Goal: Check status: Check status

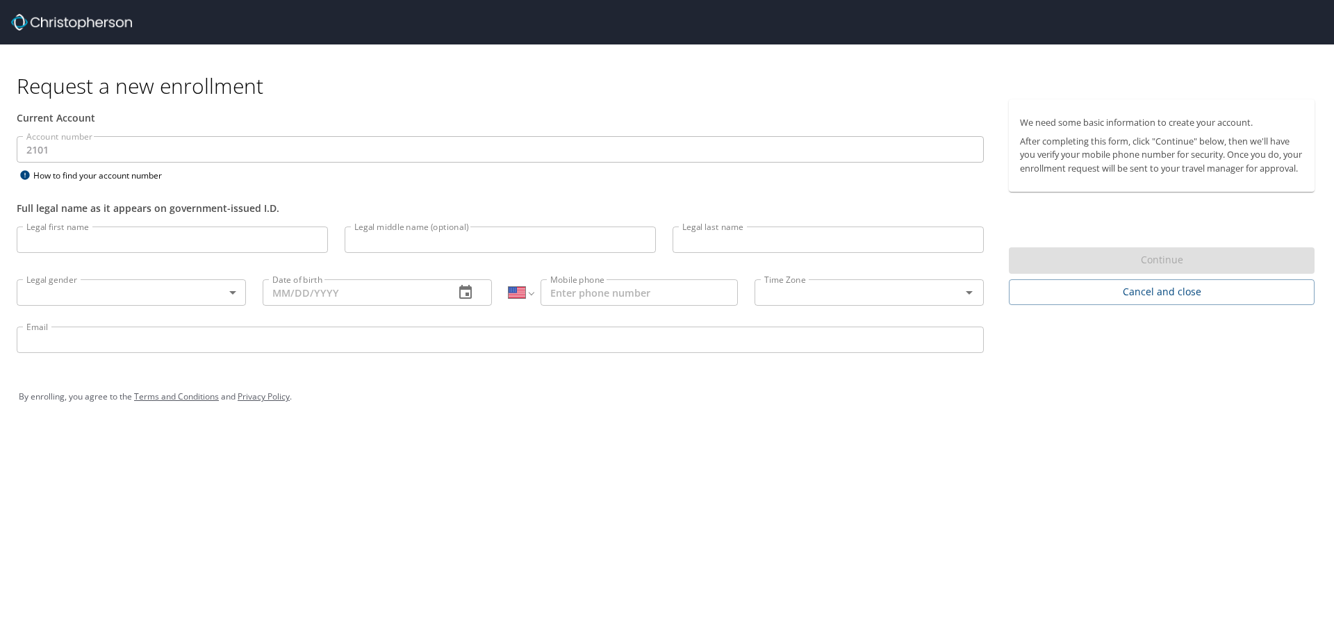
select select "US"
click at [1142, 299] on span "Cancel and close" at bounding box center [1161, 291] width 283 height 17
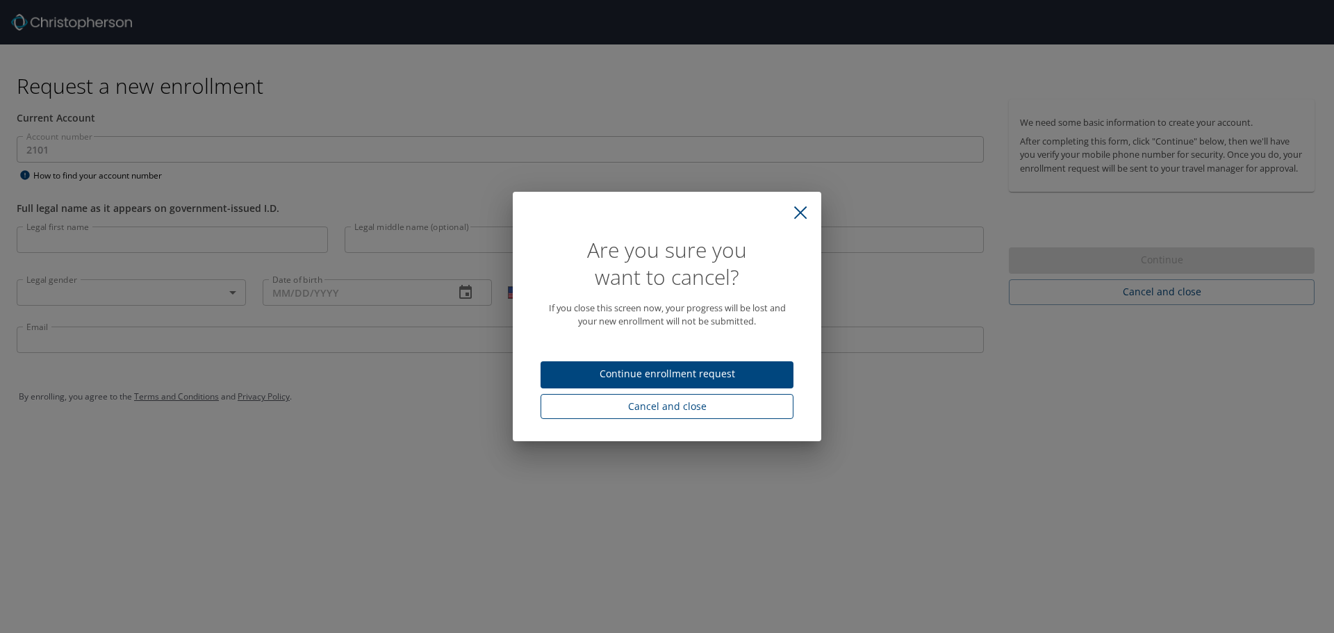
click at [644, 409] on span "Cancel and close" at bounding box center [667, 406] width 231 height 17
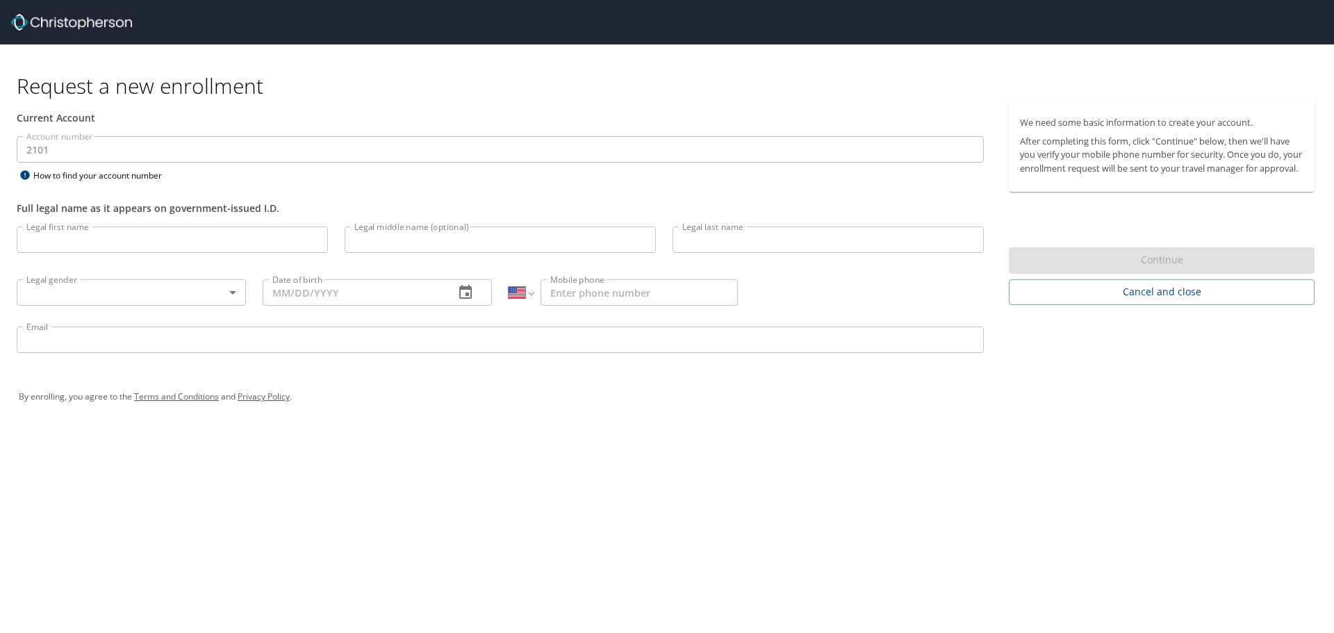
click at [84, 23] on img at bounding box center [71, 22] width 121 height 17
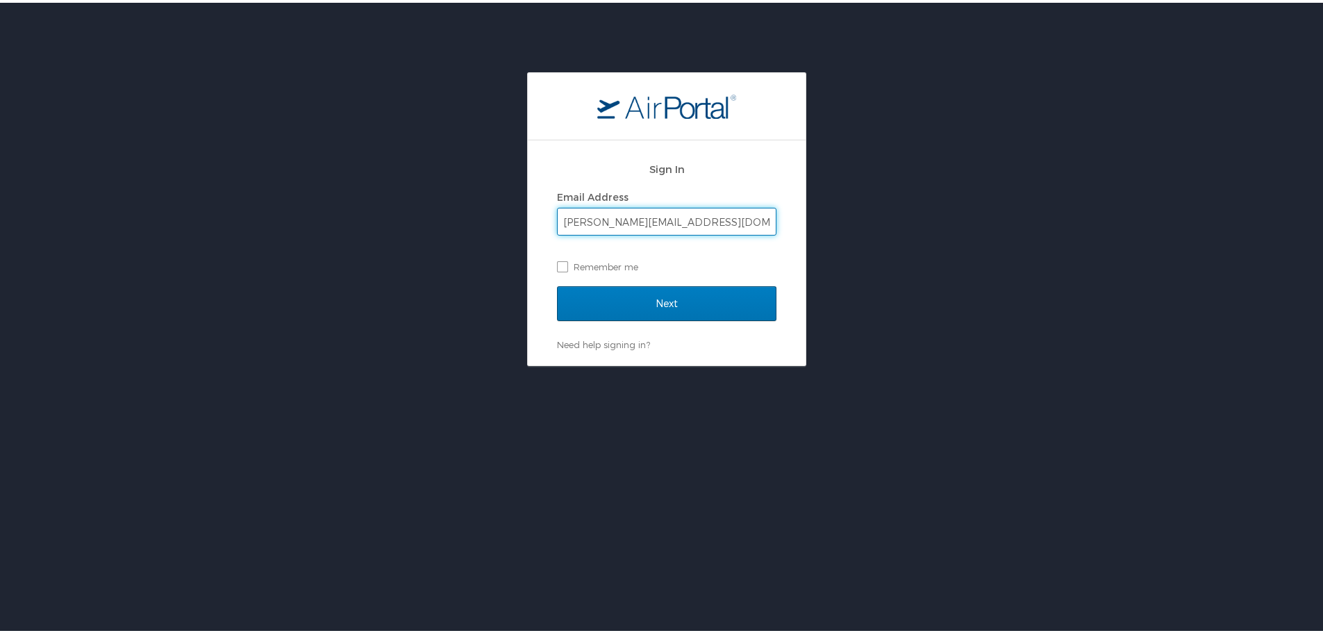
type input "bhaumik.patel3@magna.com"
click at [557, 283] on input "Next" at bounding box center [667, 300] width 220 height 35
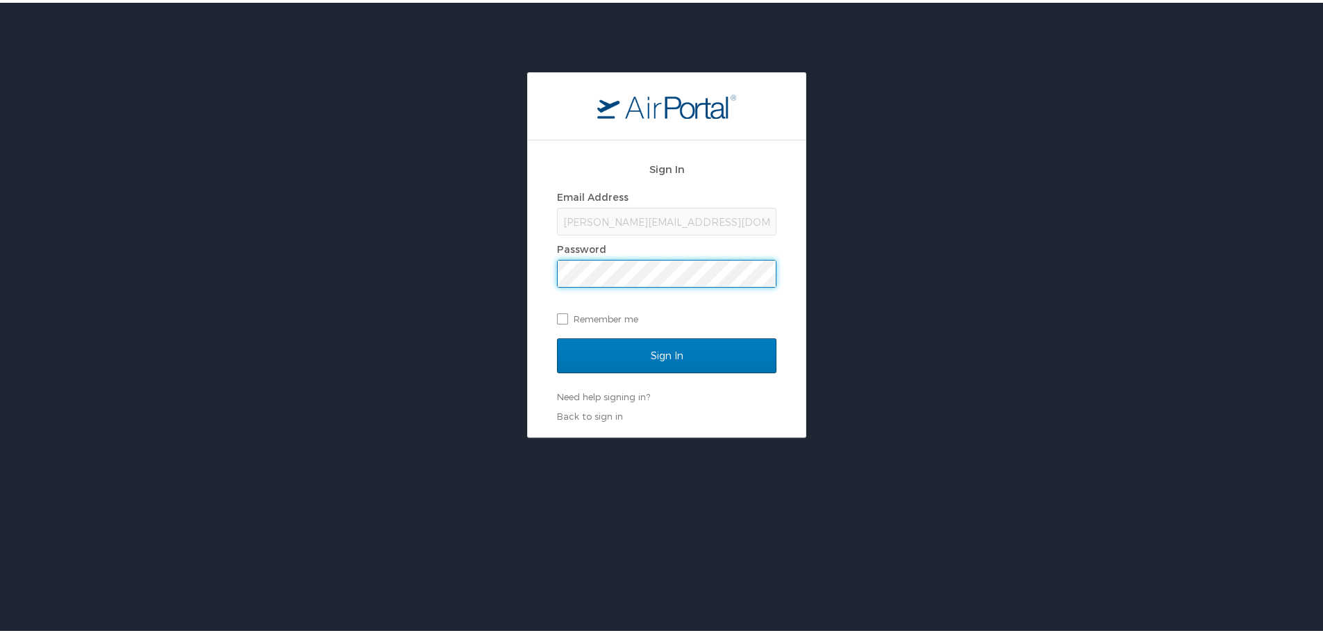
click at [557, 336] on input "Sign In" at bounding box center [667, 353] width 220 height 35
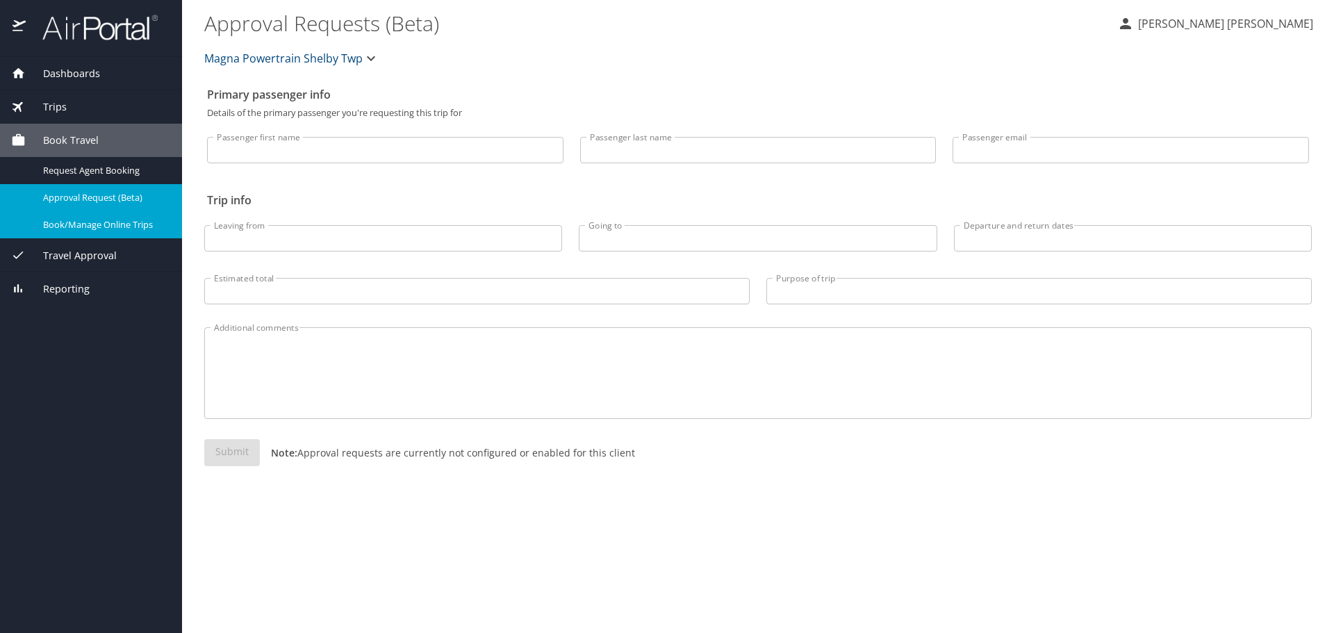
click at [142, 233] on div "Book/Manage Online Trips" at bounding box center [91, 225] width 160 height 16
click at [90, 102] on div "Trips" at bounding box center [91, 106] width 160 height 15
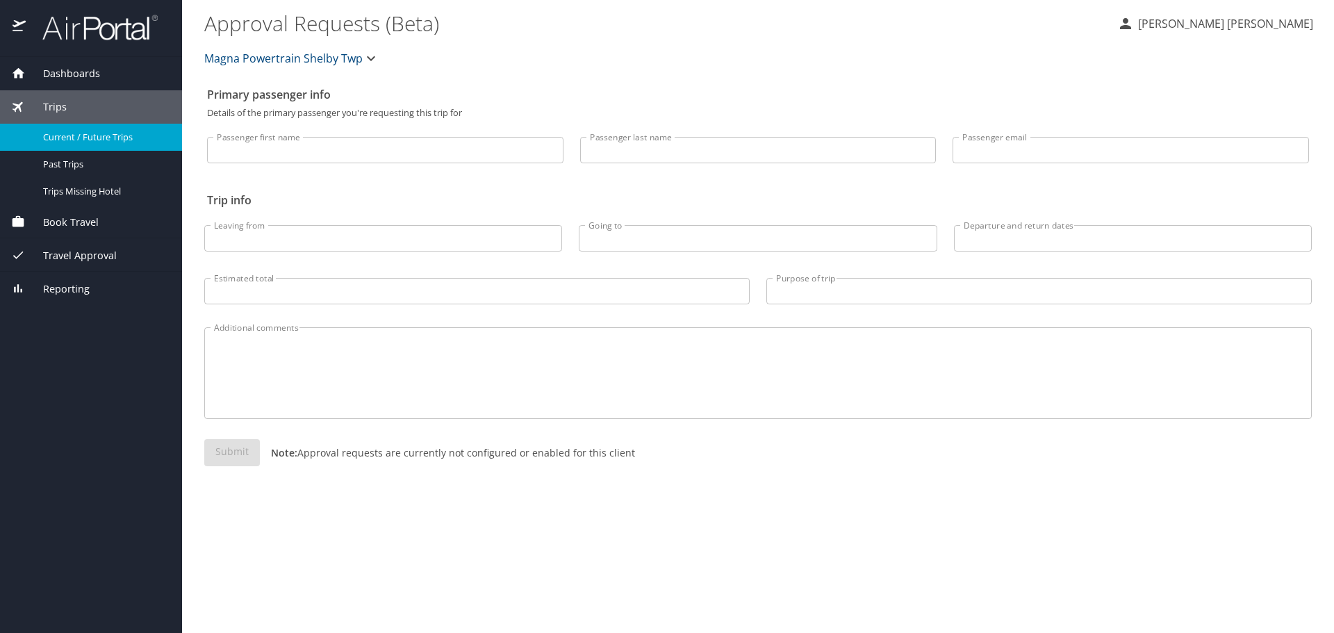
click at [88, 124] on link "Current / Future Trips" at bounding box center [91, 137] width 182 height 27
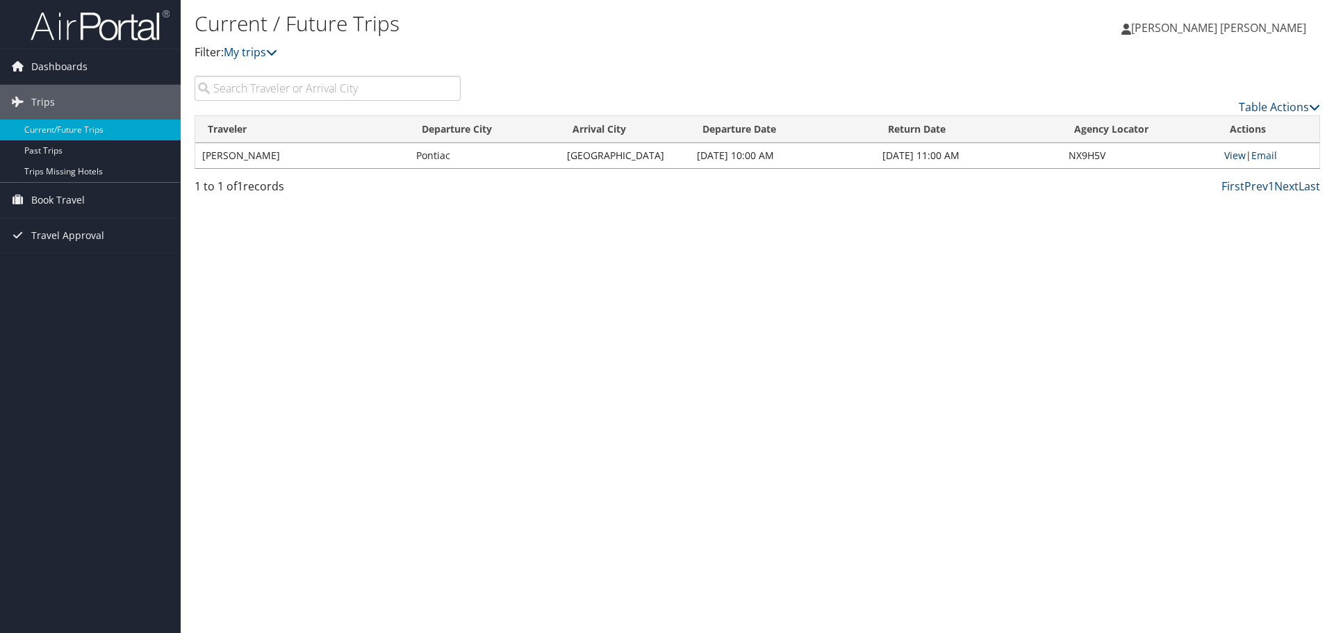
click at [1228, 156] on link "View" at bounding box center [1235, 155] width 22 height 13
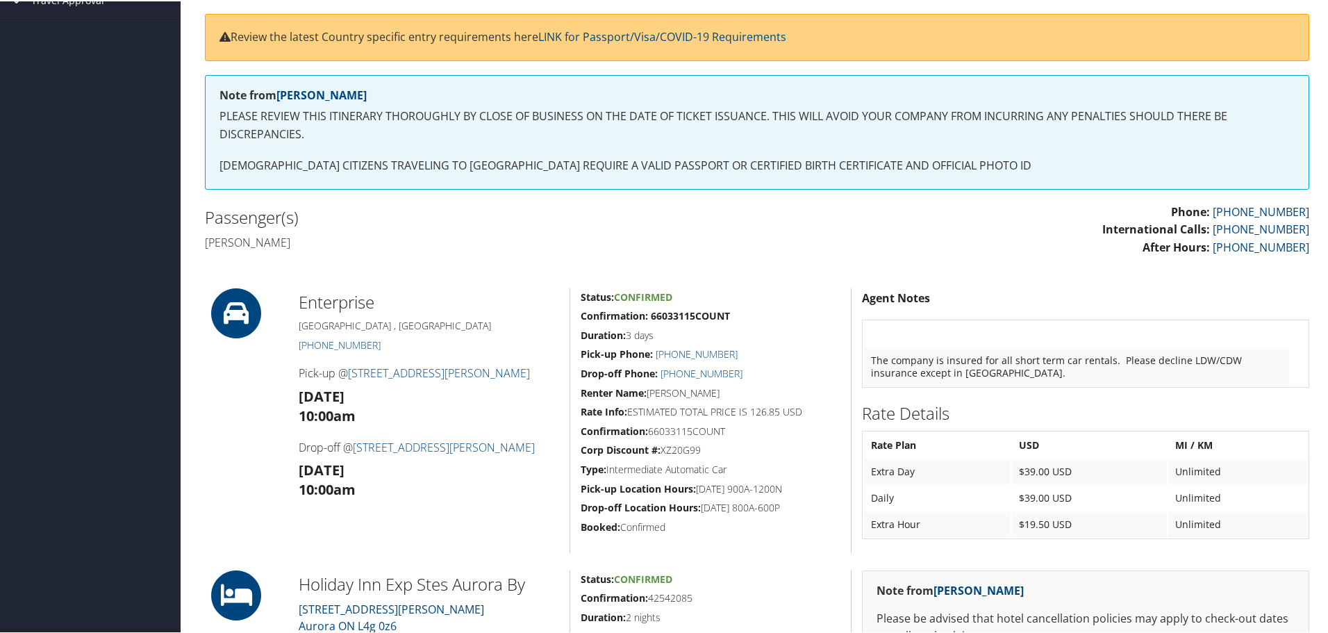
scroll to position [183, 0]
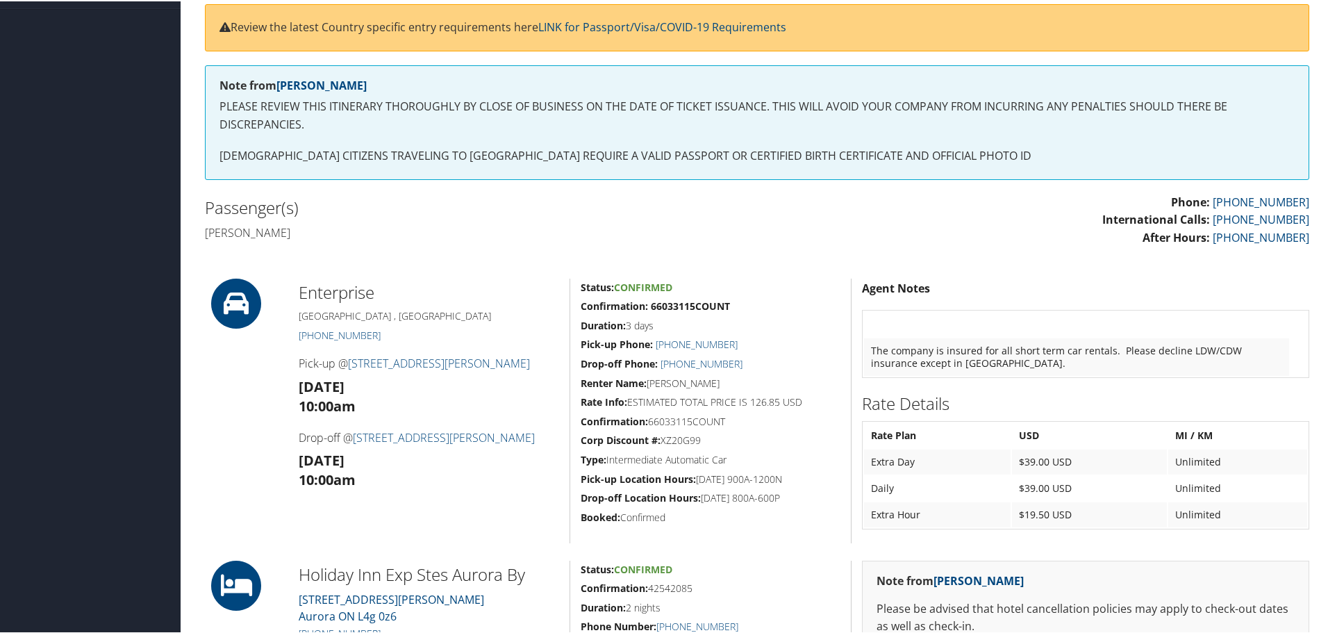
drag, startPoint x: 607, startPoint y: 461, endPoint x: 727, endPoint y: 461, distance: 120.2
click at [727, 461] on h5 "Type: Intermediate Automatic Car" at bounding box center [711, 459] width 260 height 14
copy h5 "Intermediate Automatic Car"
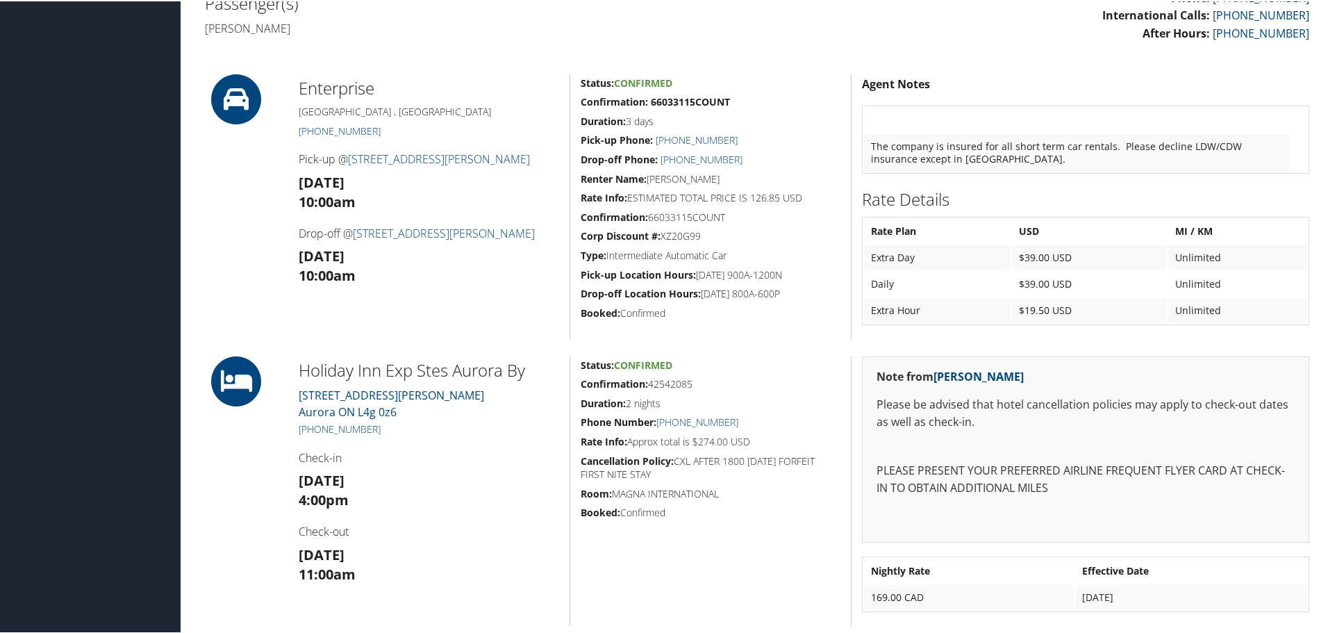
scroll to position [388, 0]
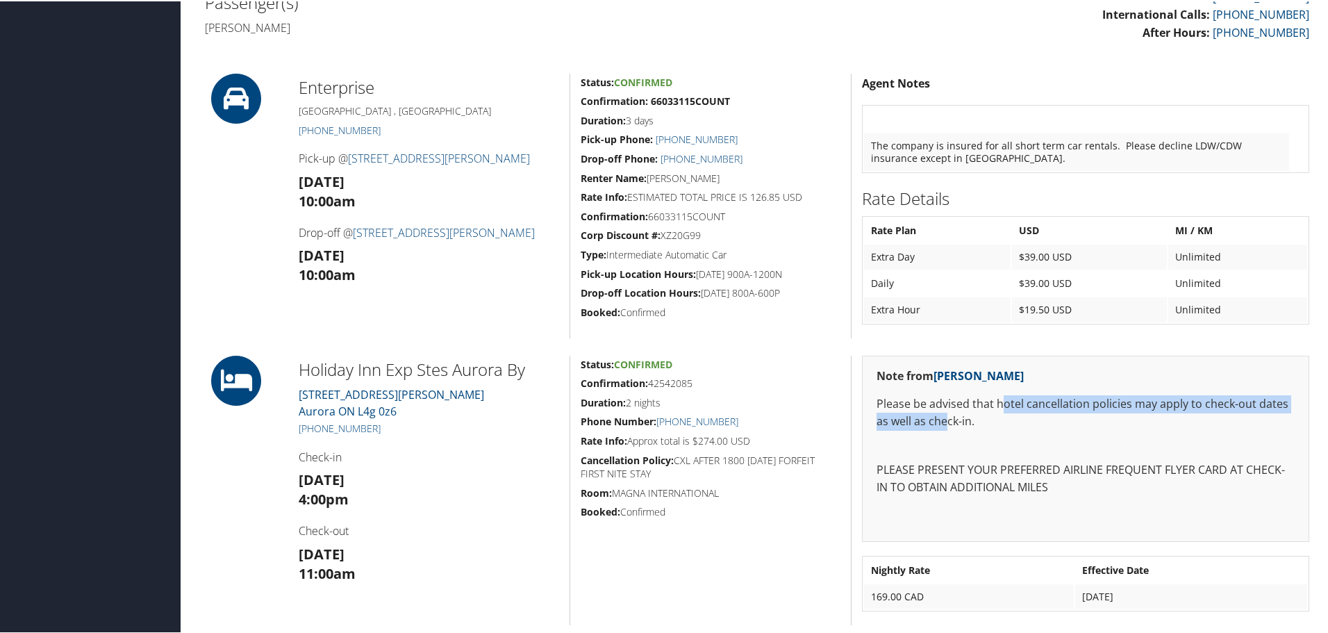
drag, startPoint x: 998, startPoint y: 406, endPoint x: 945, endPoint y: 424, distance: 55.8
click at [945, 424] on p "Please be advised that hotel cancellation policies may apply to check-out dates…" at bounding box center [1086, 411] width 418 height 35
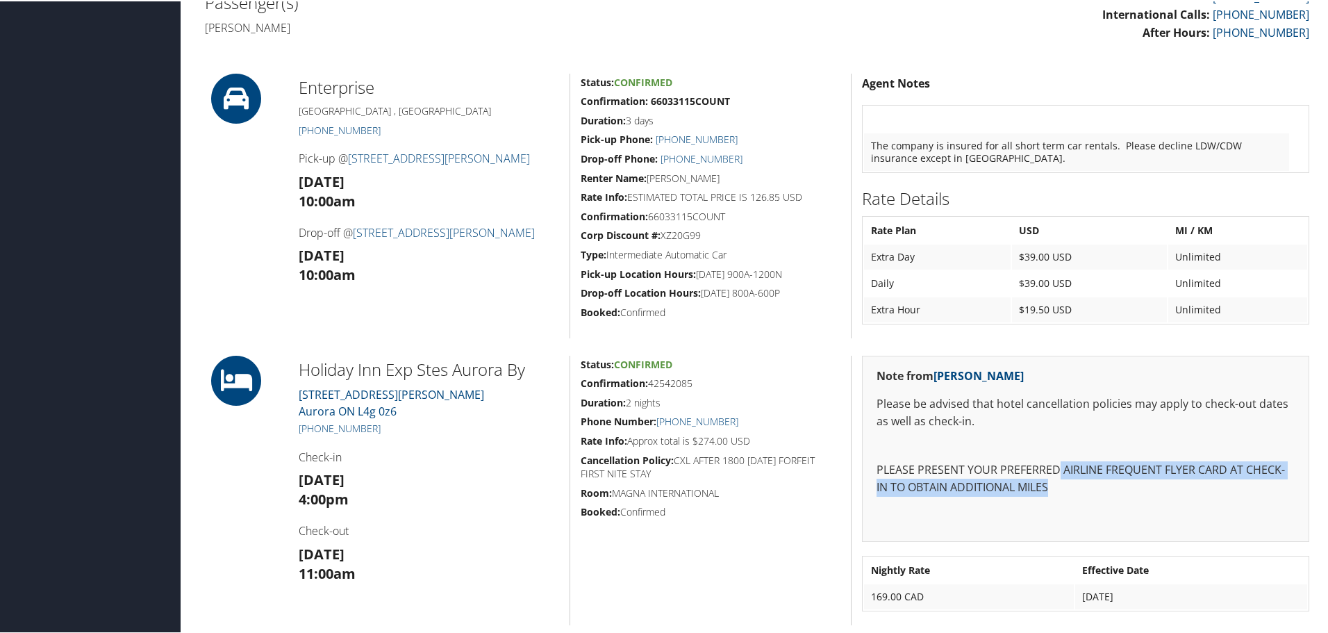
drag, startPoint x: 1057, startPoint y: 466, endPoint x: 1091, endPoint y: 484, distance: 38.5
click at [1091, 484] on p "PLEASE PRESENT YOUR PREFERRED AIRLINE FREQUENT FLYER CARD AT CHECK-IN TO OBTAIN…" at bounding box center [1086, 477] width 418 height 35
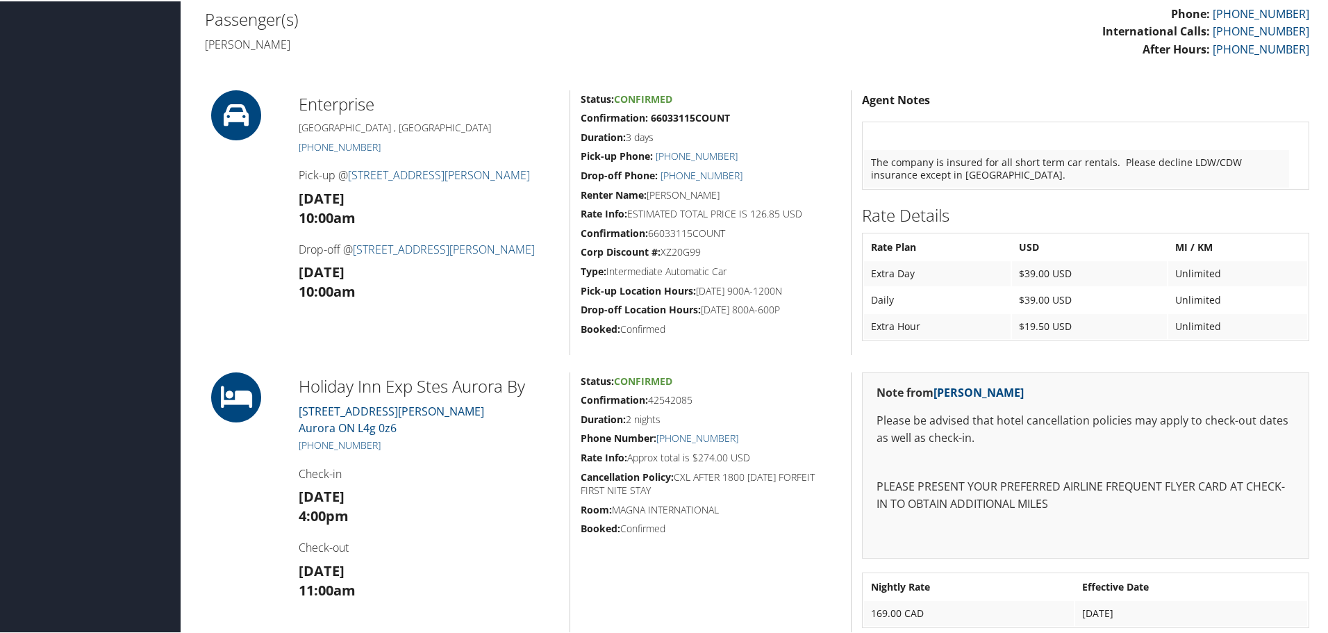
scroll to position [372, 0]
click at [890, 275] on td "Extra Day" at bounding box center [937, 271] width 147 height 25
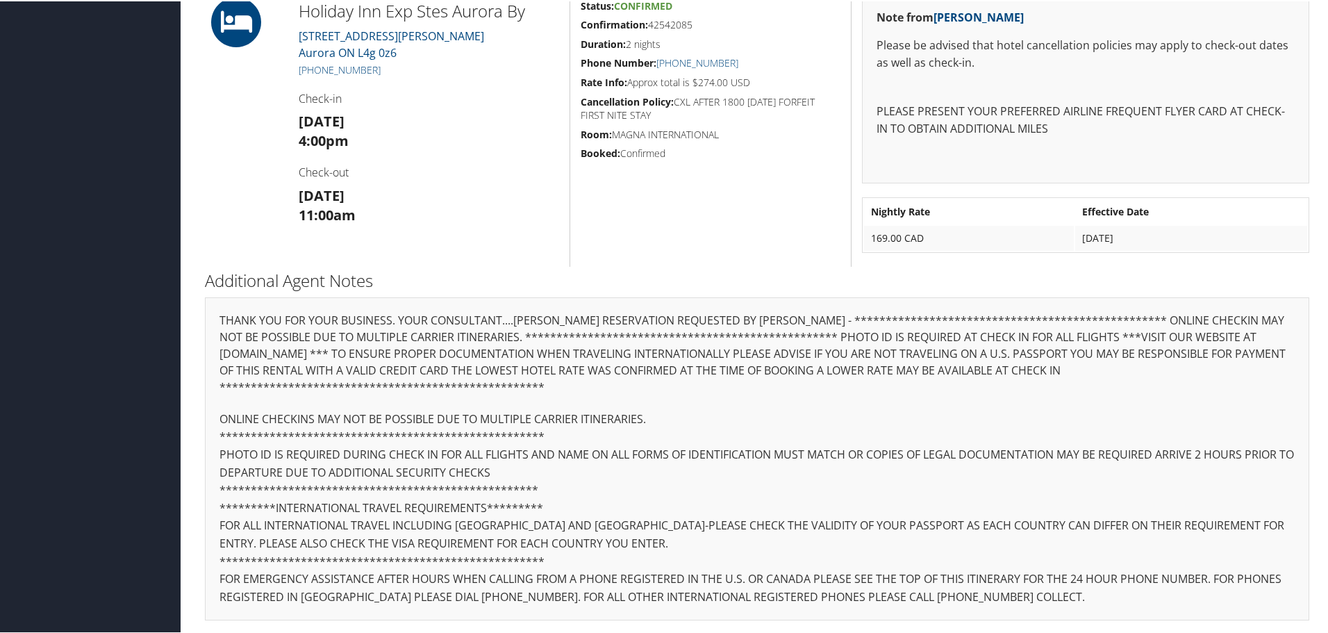
scroll to position [0, 0]
